Goal: Task Accomplishment & Management: Manage account settings

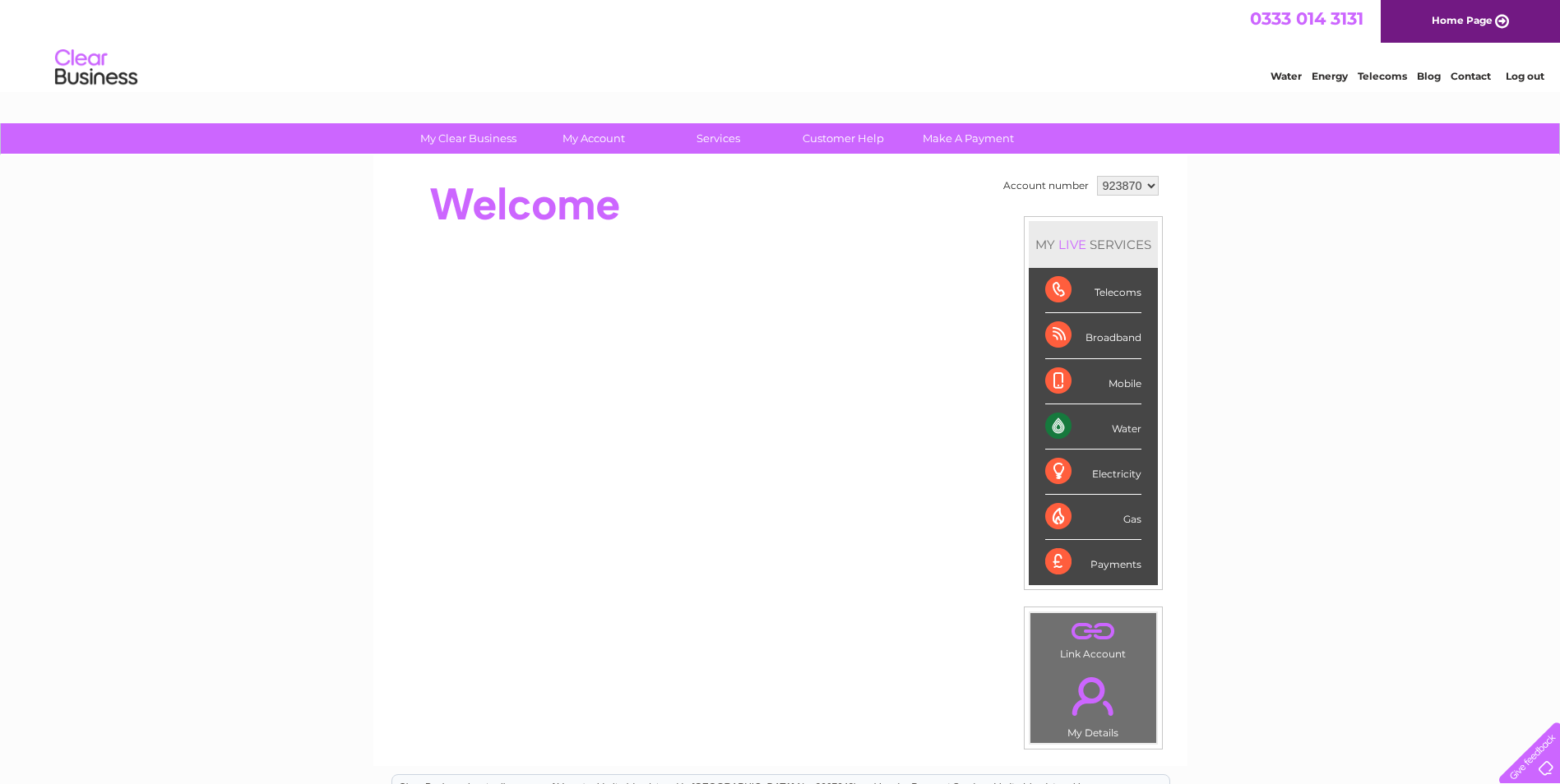
click at [1109, 425] on div "Water" at bounding box center [1093, 427] width 96 height 45
click at [1151, 192] on select "923870 930859" at bounding box center [1128, 186] width 62 height 20
select select "930859"
click at [1097, 176] on select "923870 930859" at bounding box center [1128, 186] width 62 height 20
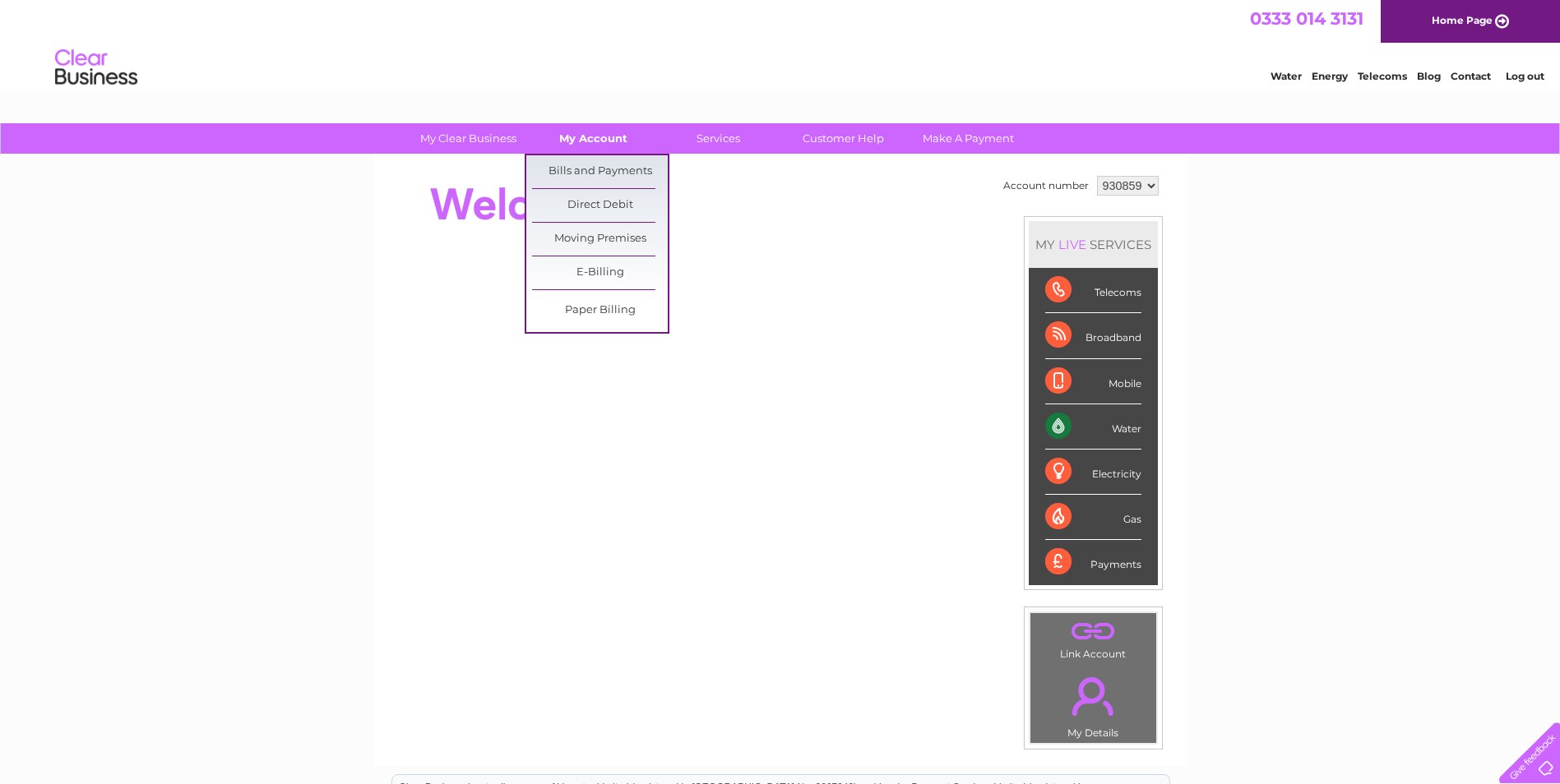
click at [578, 134] on link "My Account" at bounding box center [593, 138] width 135 height 31
click at [579, 163] on link "Bills and Payments" at bounding box center [599, 171] width 135 height 33
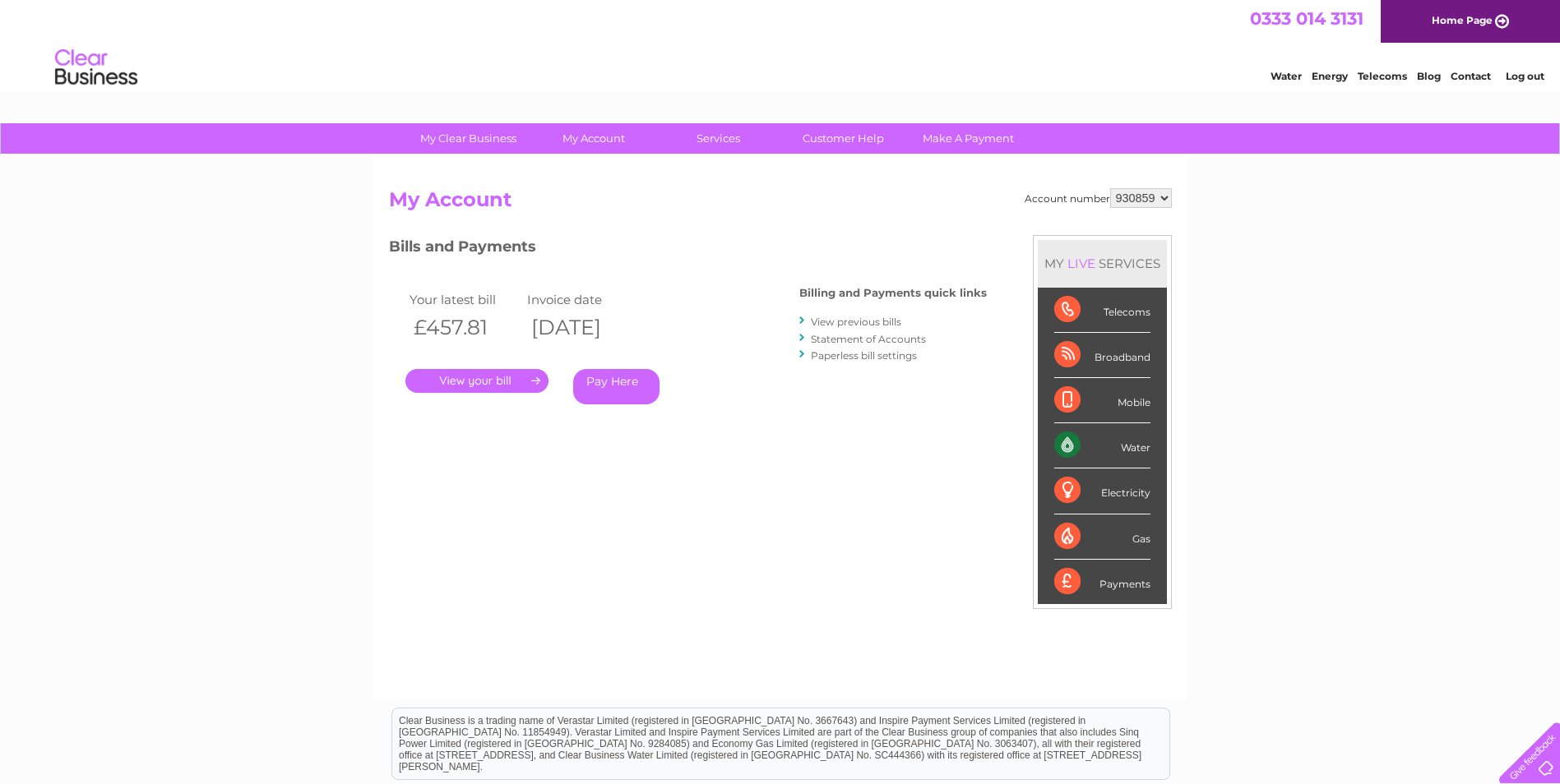
click at [489, 378] on link "." at bounding box center [476, 382] width 143 height 24
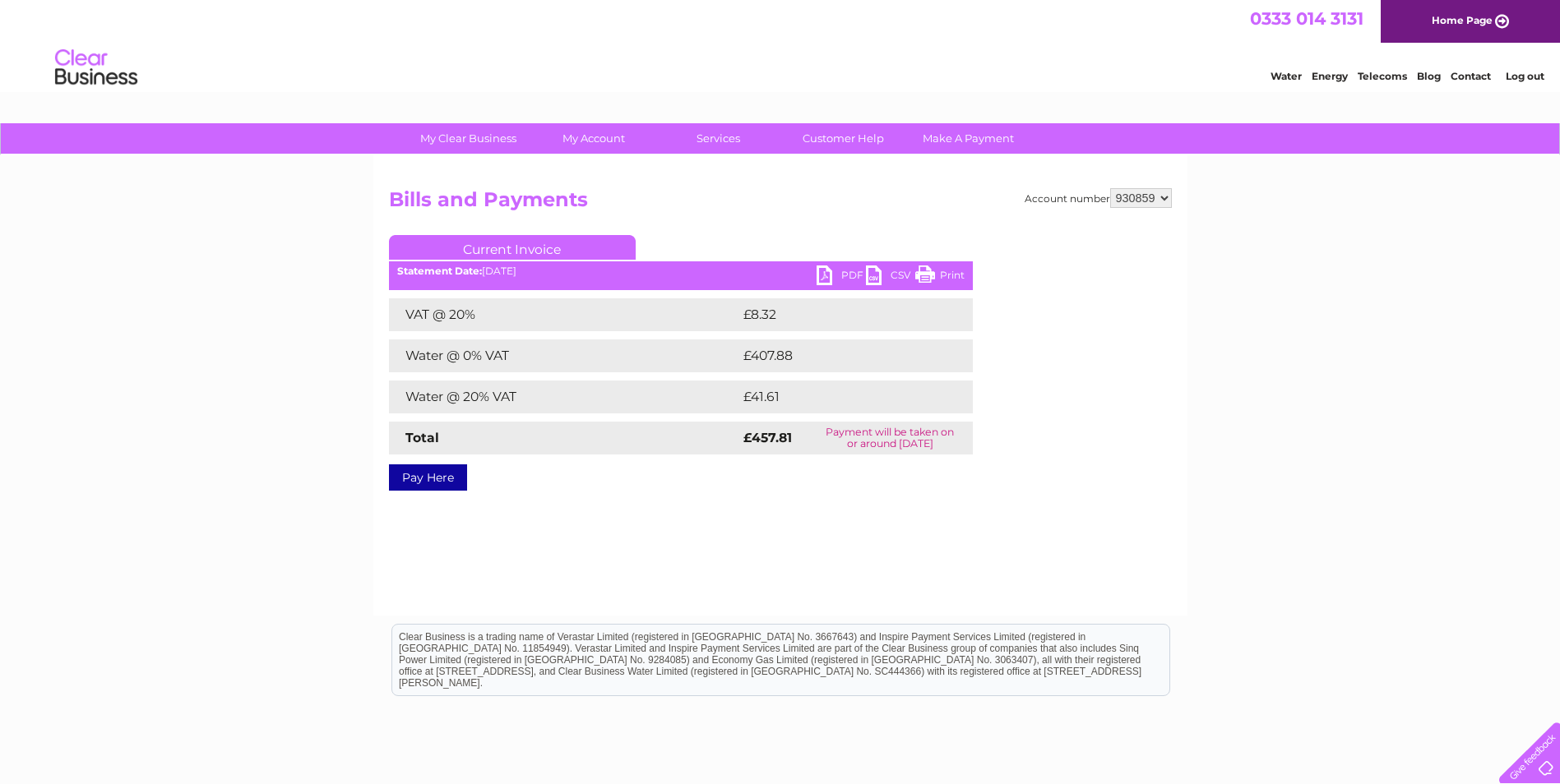
click at [935, 273] on link "Print" at bounding box center [939, 278] width 49 height 24
click at [821, 275] on link "PDF" at bounding box center [841, 278] width 49 height 24
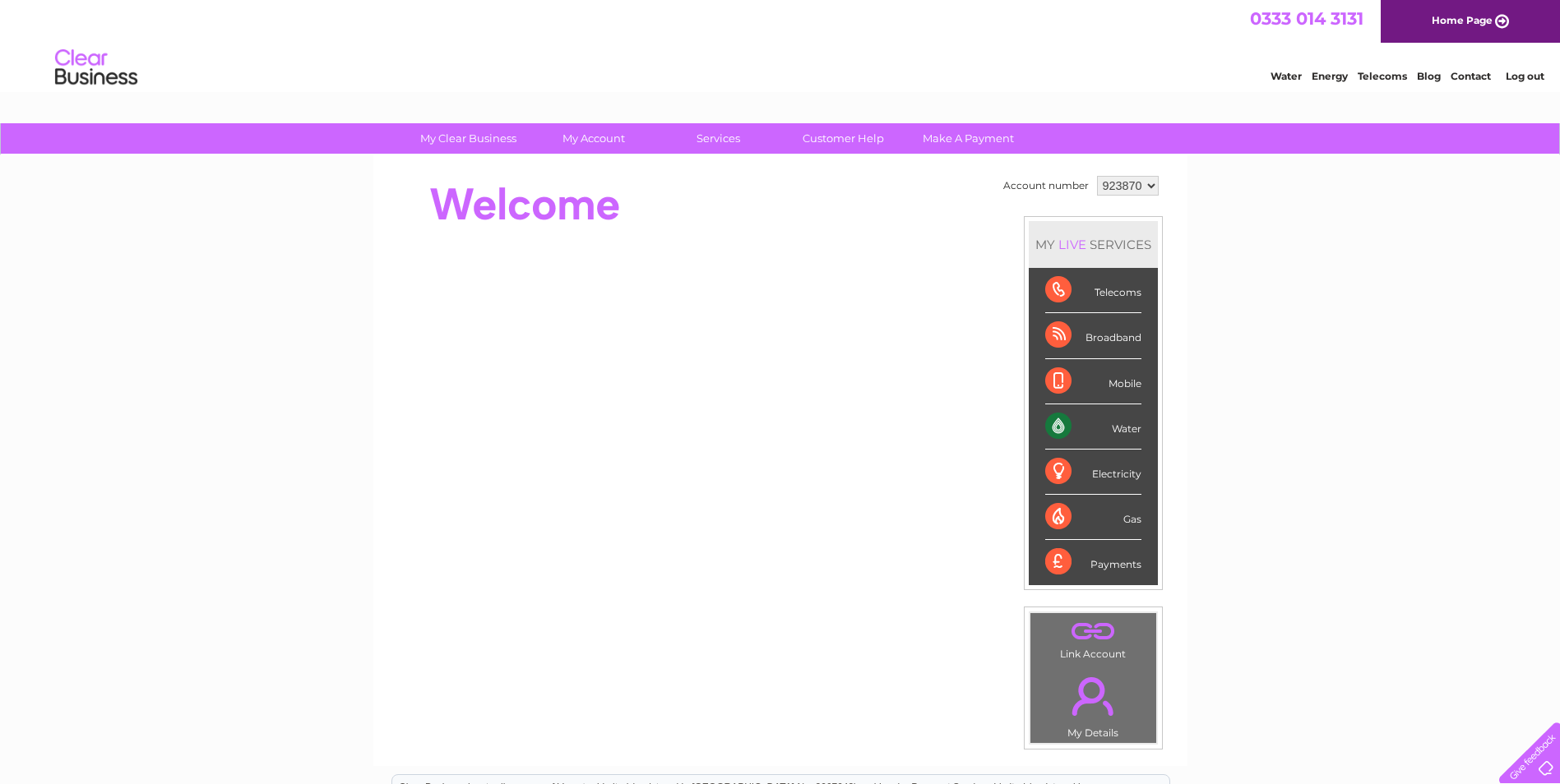
click at [1128, 189] on select "923870 930859" at bounding box center [1128, 186] width 62 height 20
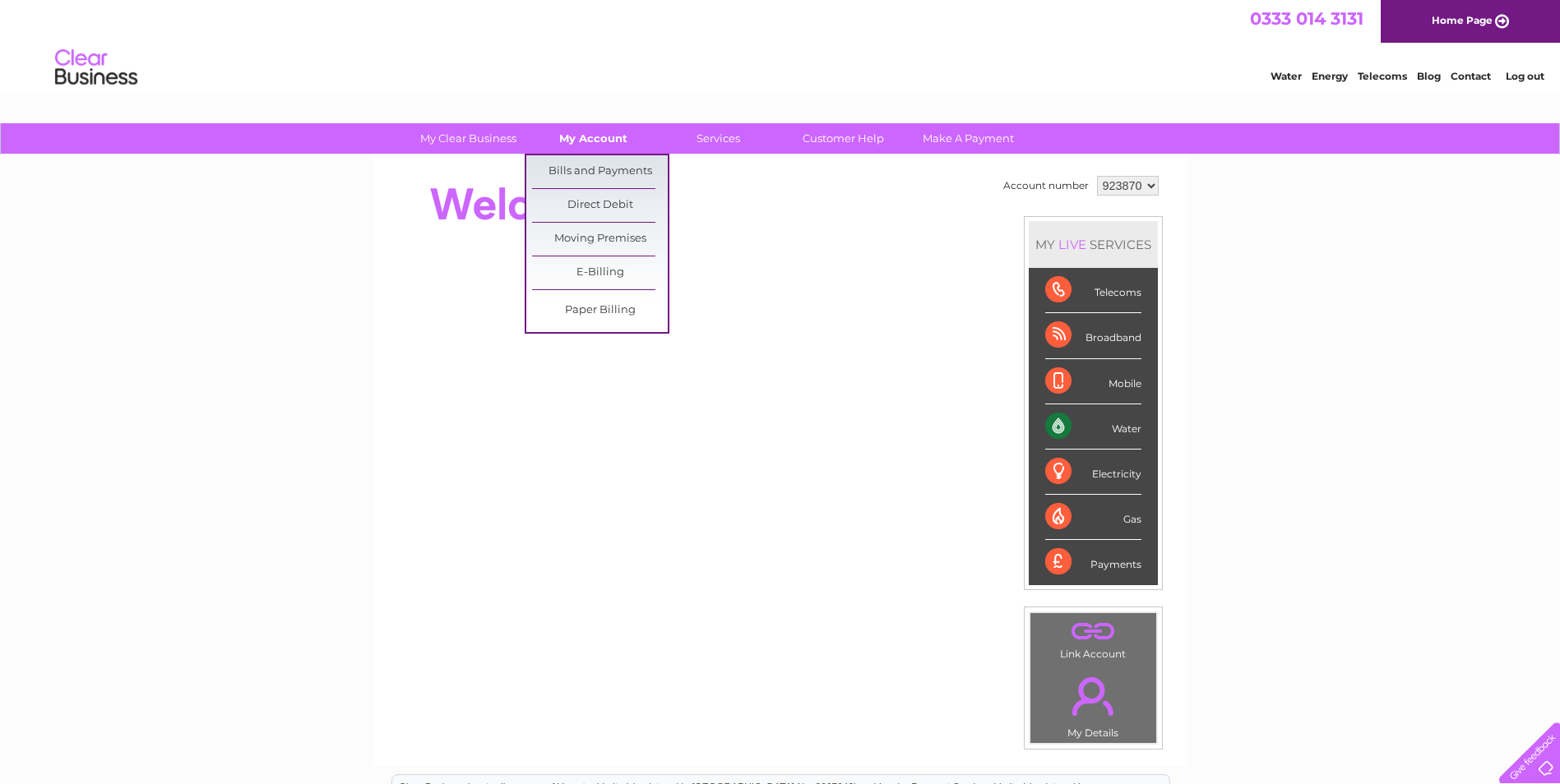
click at [594, 138] on link "My Account" at bounding box center [593, 138] width 135 height 31
click at [597, 162] on link "Bills and Payments" at bounding box center [599, 171] width 135 height 33
click at [599, 164] on link "Bills and Payments" at bounding box center [599, 171] width 135 height 33
click at [618, 176] on link "Bills and Payments" at bounding box center [599, 171] width 135 height 33
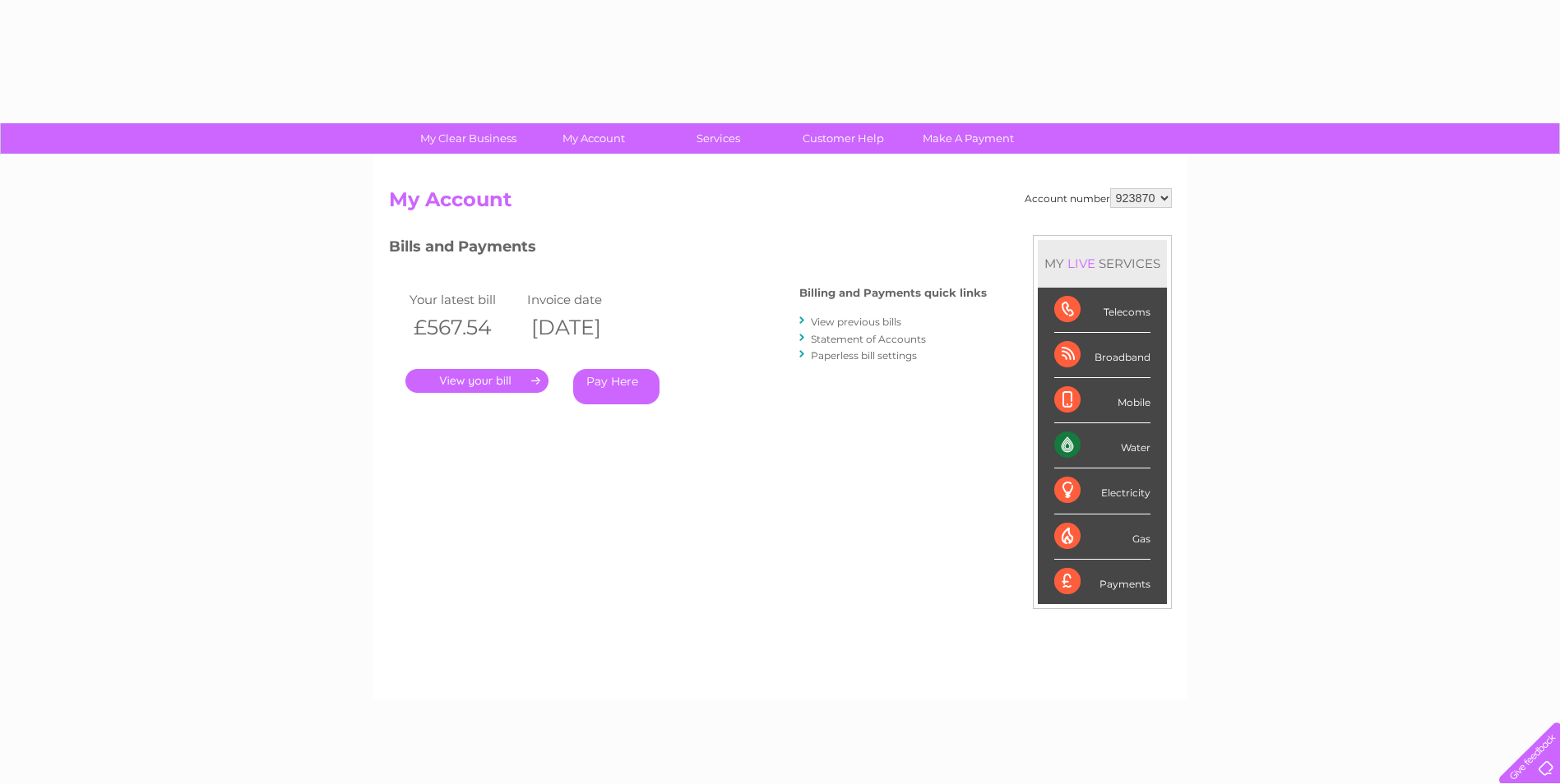
click at [489, 384] on link "." at bounding box center [476, 382] width 143 height 24
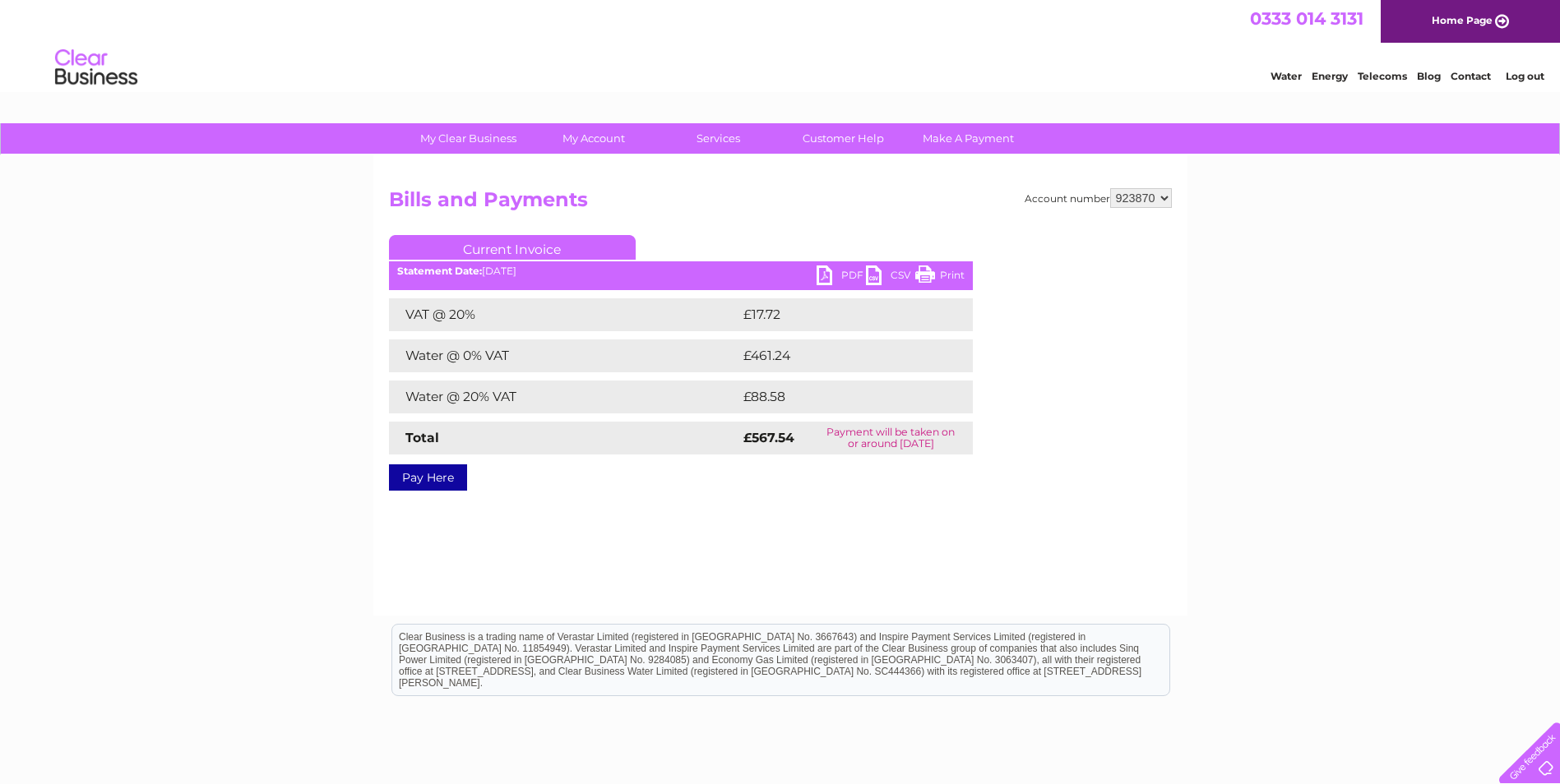
click at [831, 270] on link "PDF" at bounding box center [841, 278] width 49 height 24
